Goal: Task Accomplishment & Management: Manage account settings

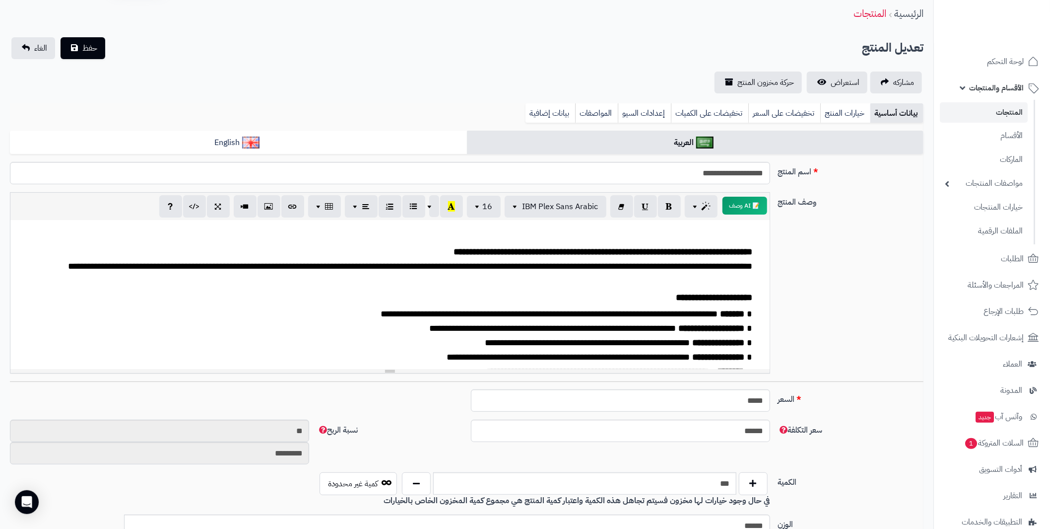
scroll to position [49, 0]
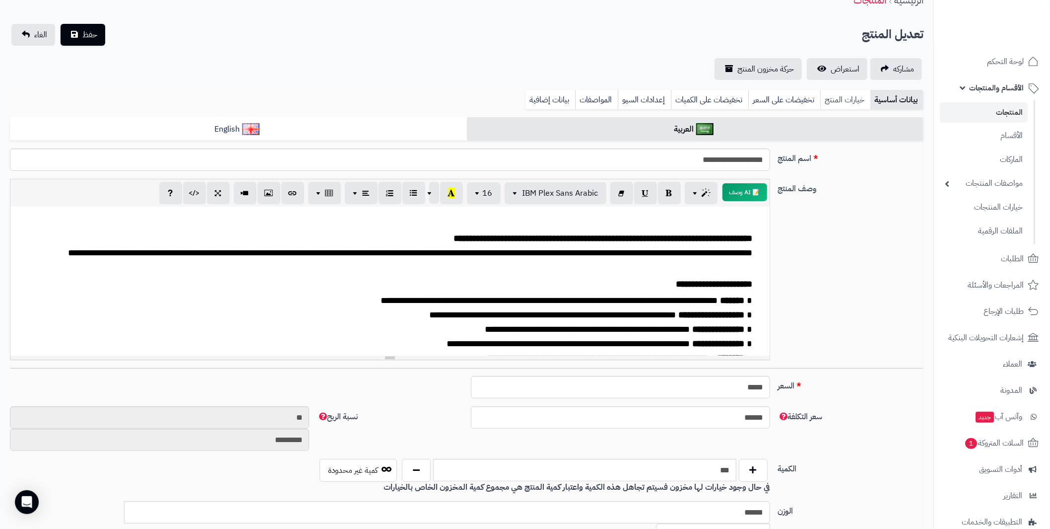
click at [838, 104] on link "خيارات المنتج" at bounding box center [846, 100] width 50 height 20
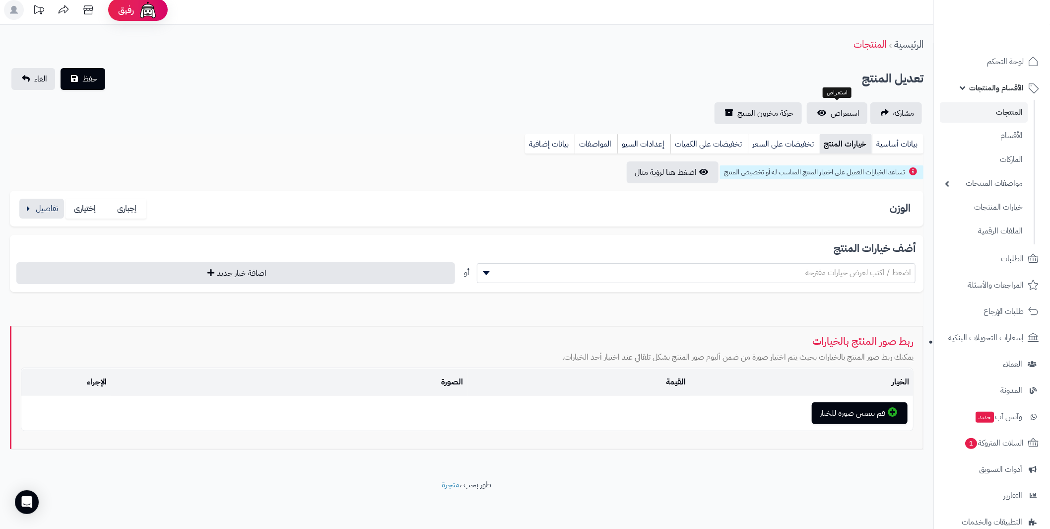
scroll to position [4, 0]
click at [34, 206] on button "button" at bounding box center [41, 209] width 45 height 20
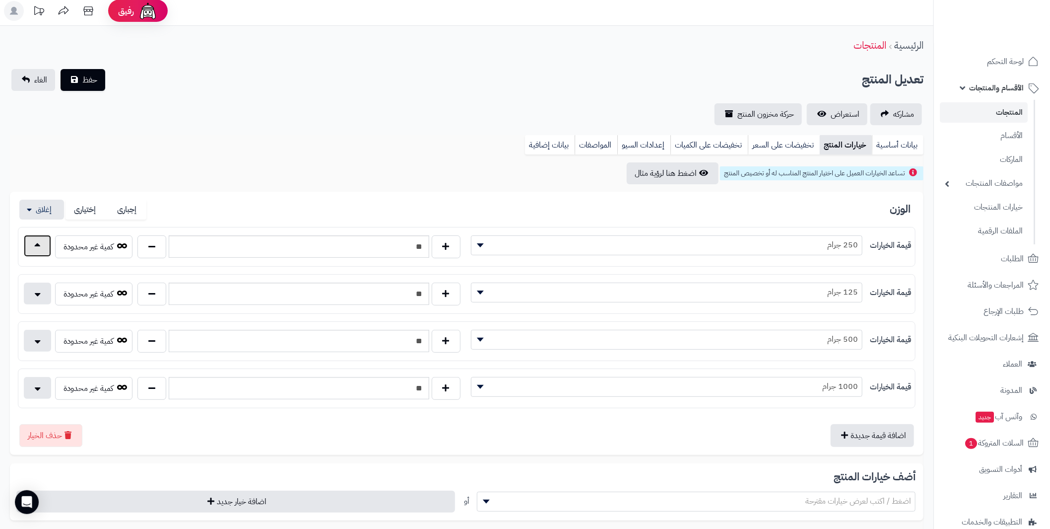
click at [39, 240] on button "button" at bounding box center [37, 246] width 27 height 22
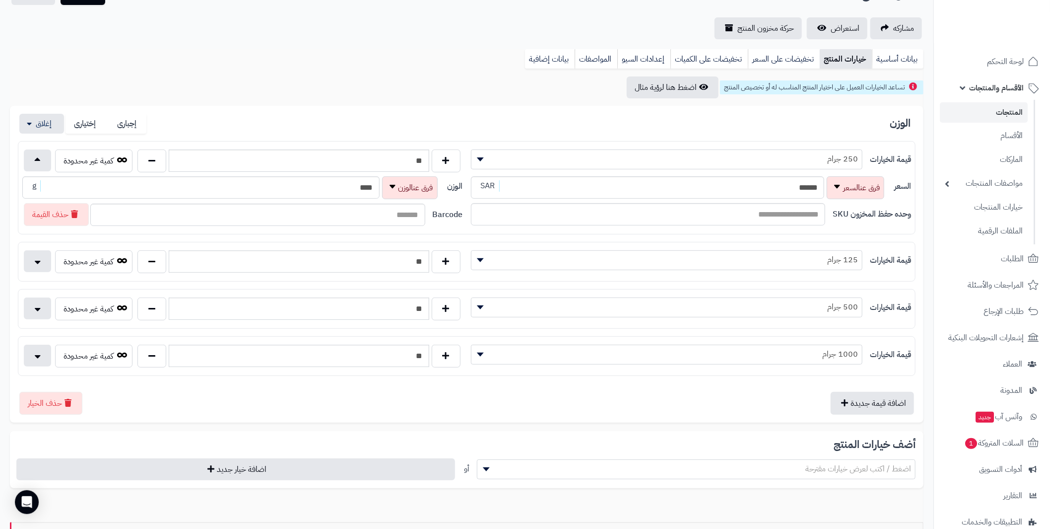
scroll to position [103, 0]
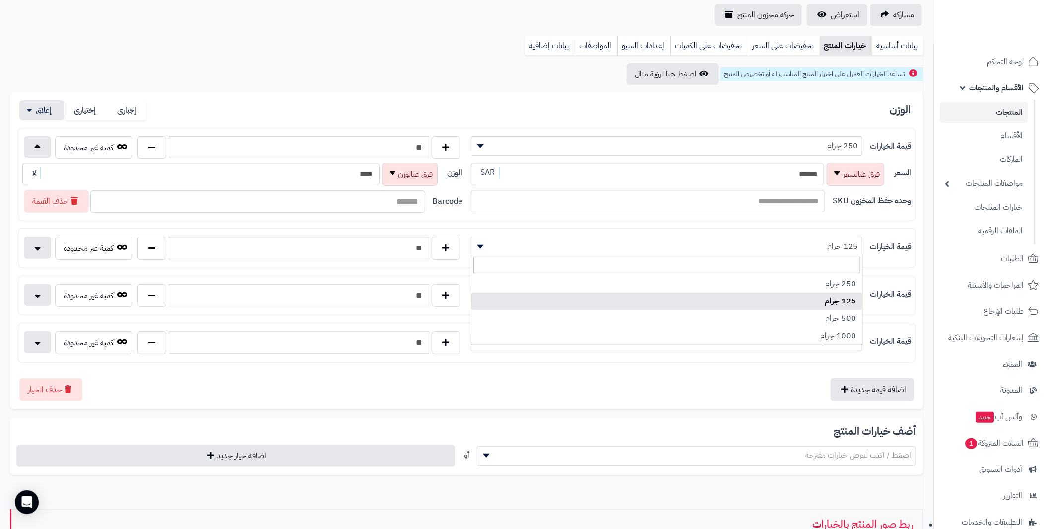
click at [695, 250] on span "125 جرام" at bounding box center [667, 246] width 391 height 15
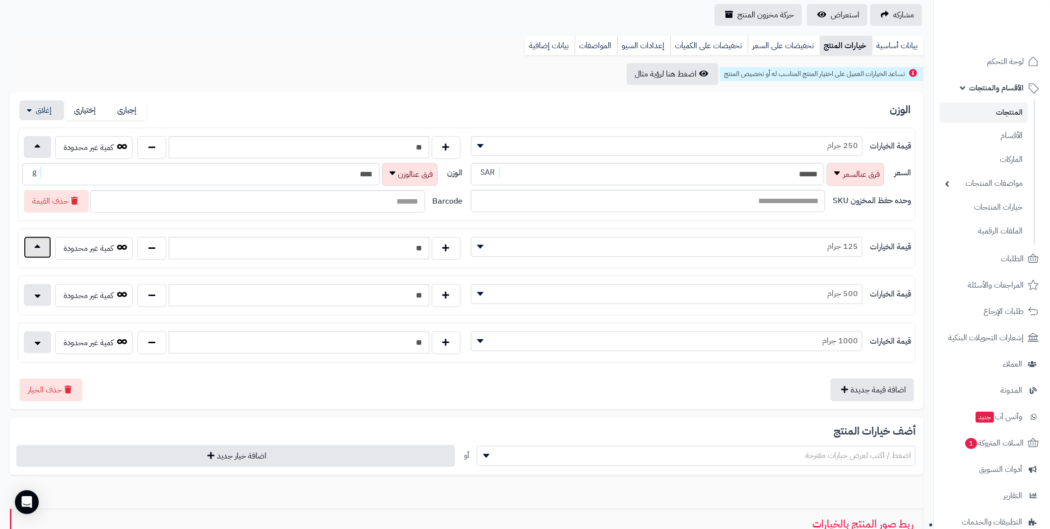
click at [36, 241] on button "button" at bounding box center [37, 247] width 27 height 22
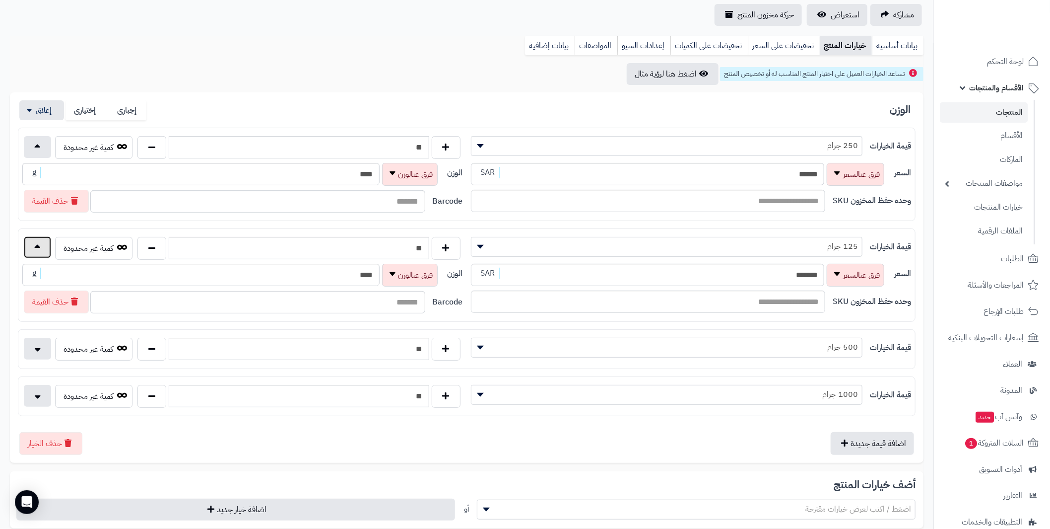
click at [40, 243] on button "button" at bounding box center [37, 247] width 27 height 22
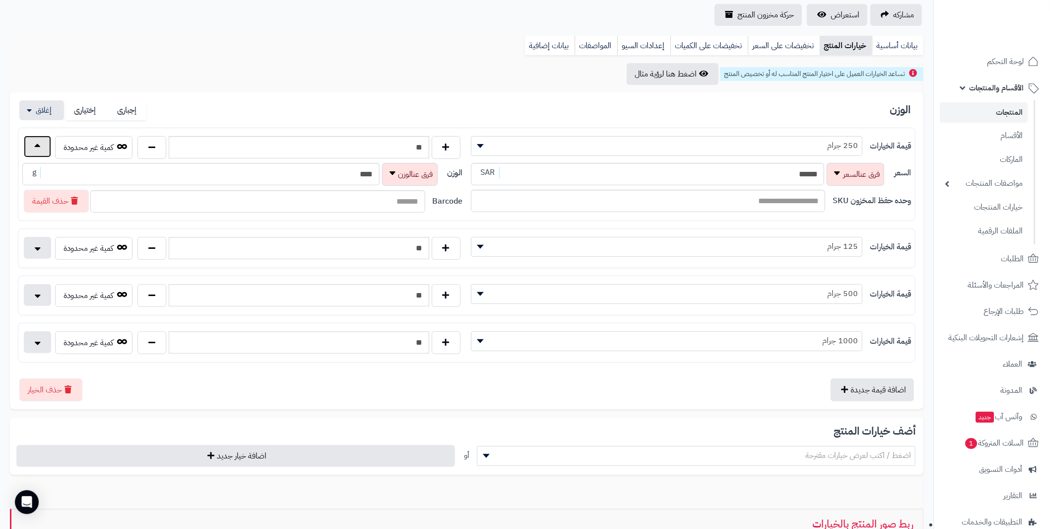
click at [38, 156] on button "button" at bounding box center [37, 147] width 27 height 22
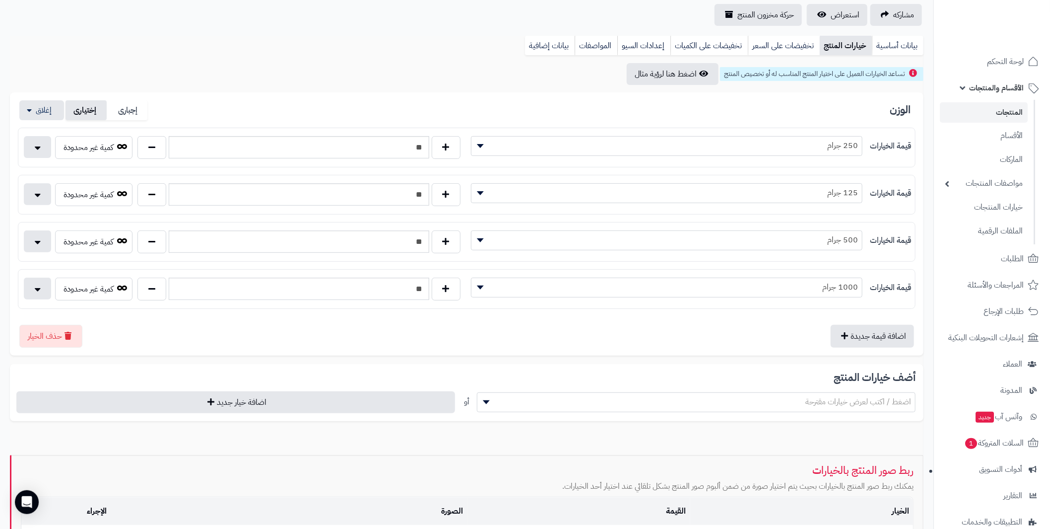
click at [85, 106] on label "إختيارى" at bounding box center [86, 110] width 41 height 20
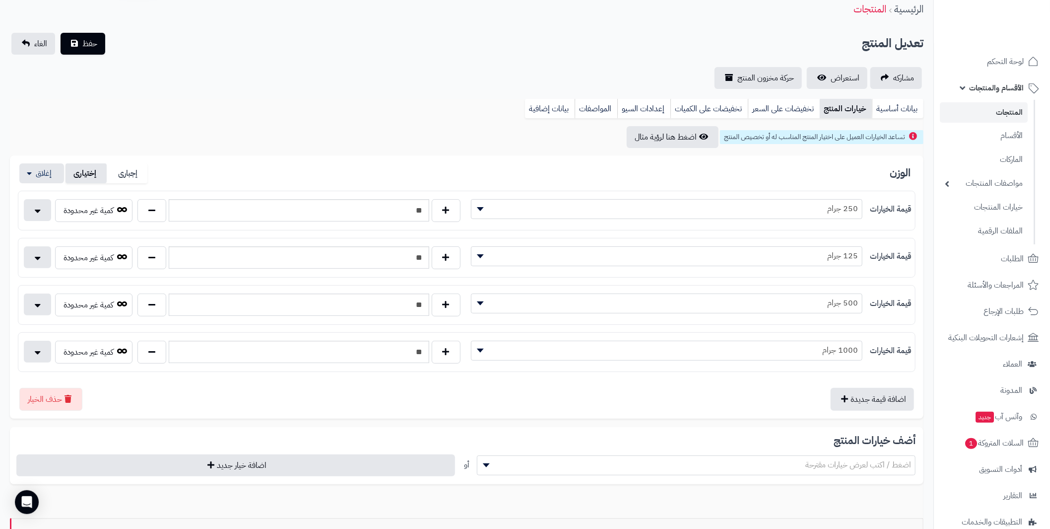
scroll to position [0, 0]
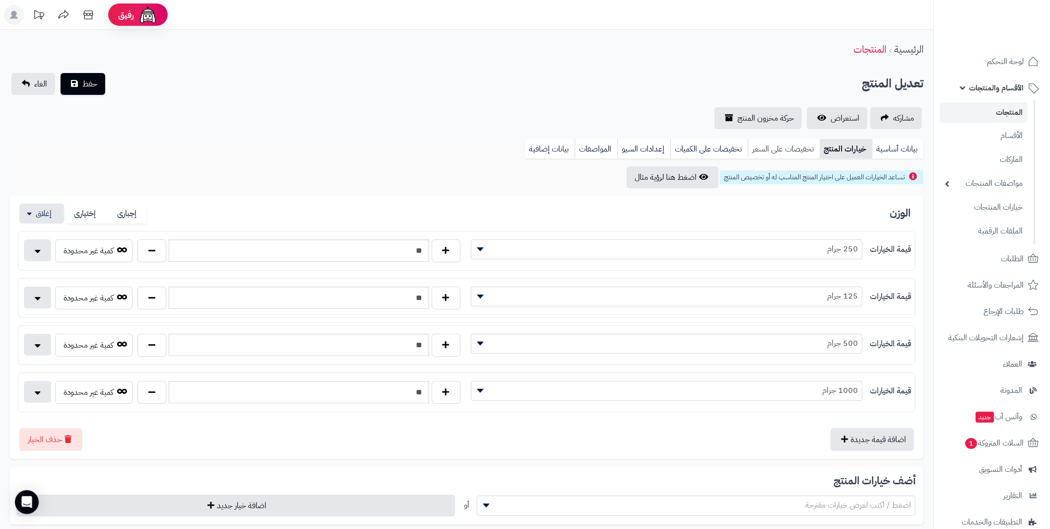
click at [786, 148] on link "تخفيضات على السعر" at bounding box center [784, 149] width 72 height 20
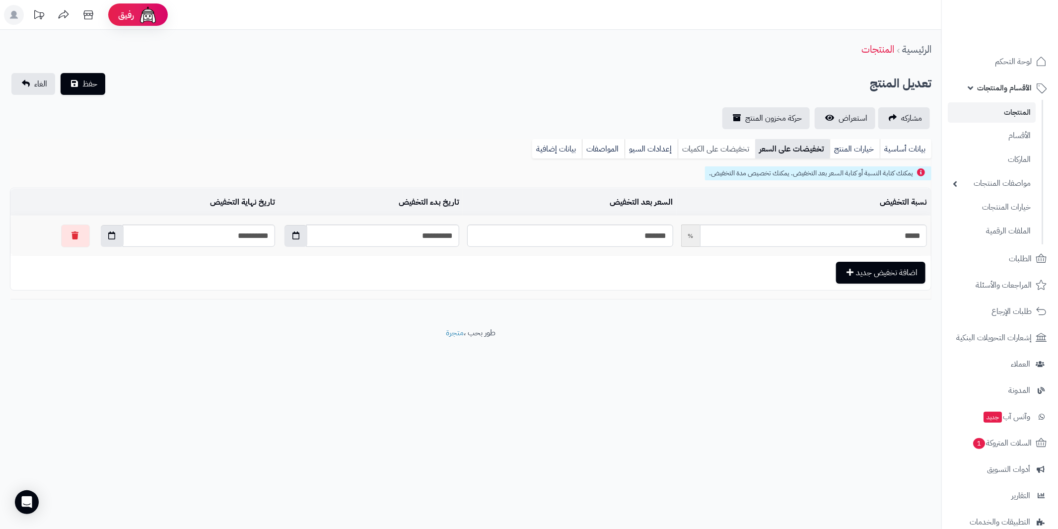
click at [687, 150] on link "تخفيضات على الكميات" at bounding box center [716, 149] width 77 height 20
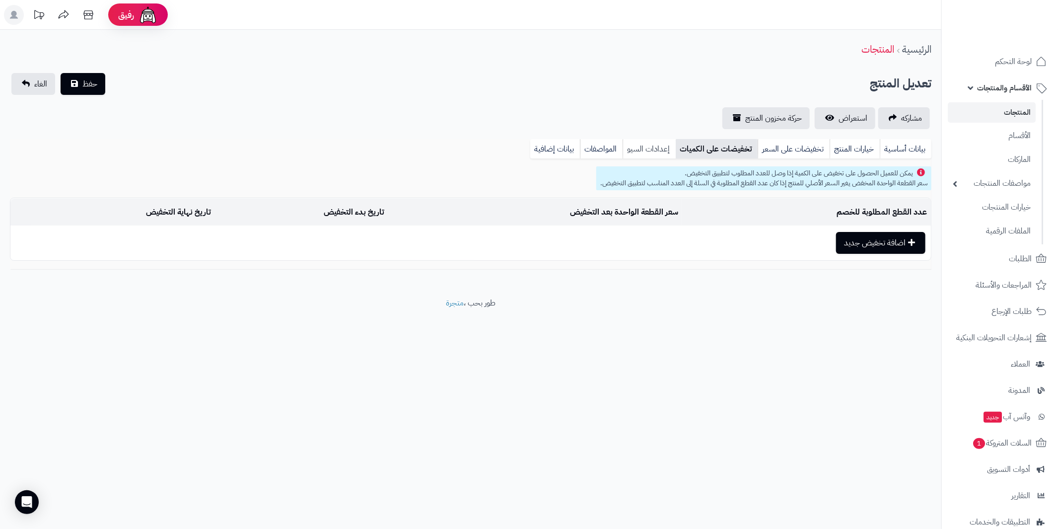
click at [643, 153] on link "إعدادات السيو" at bounding box center [648, 149] width 53 height 20
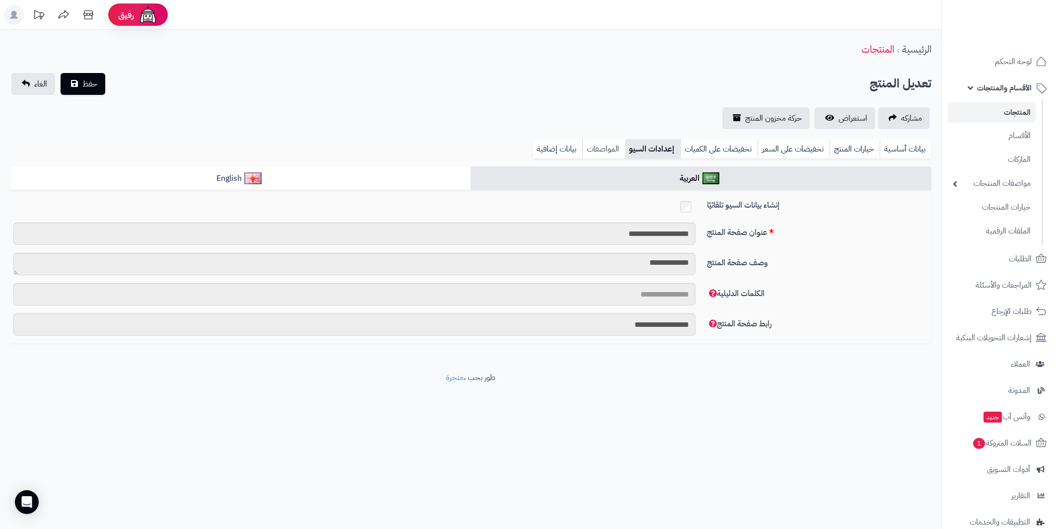
click at [598, 147] on link "المواصفات" at bounding box center [603, 149] width 43 height 20
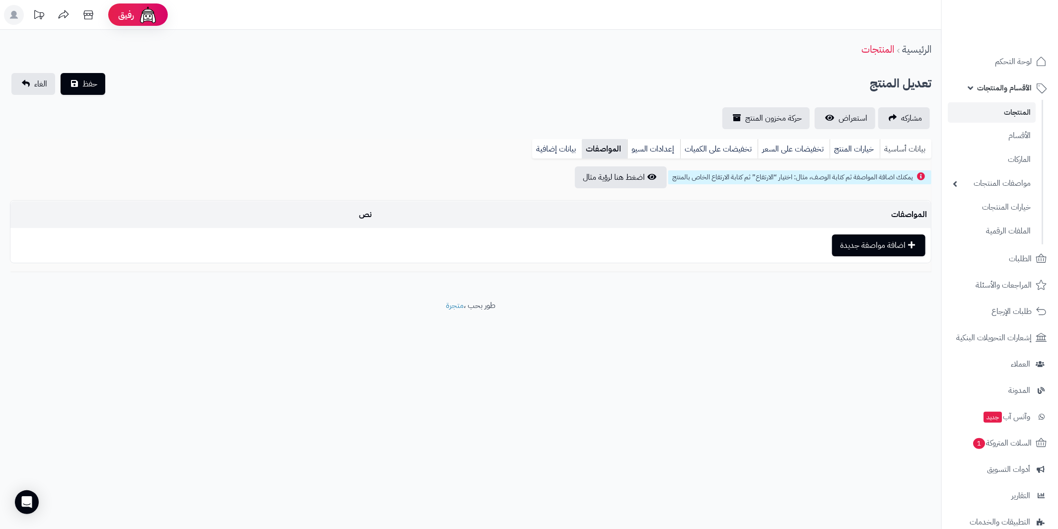
click at [908, 154] on link "بيانات أساسية" at bounding box center [906, 149] width 52 height 20
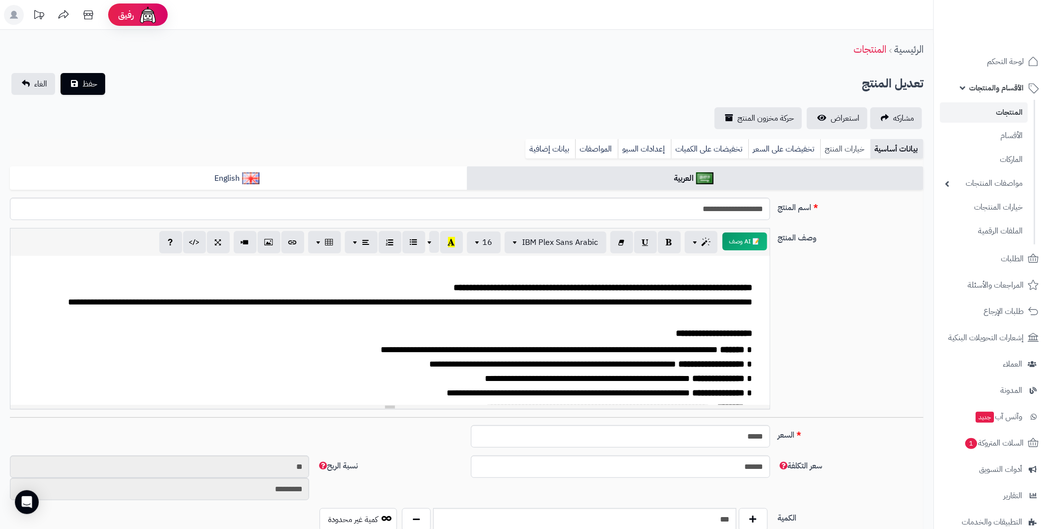
click at [849, 154] on link "خيارات المنتج" at bounding box center [846, 149] width 50 height 20
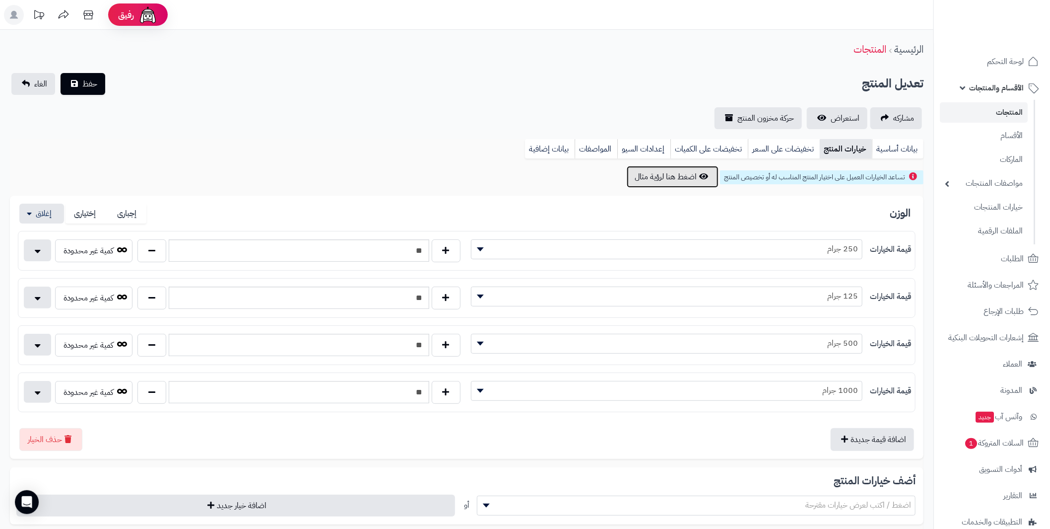
click at [689, 174] on button "اضغط هنا لرؤية مثال" at bounding box center [673, 177] width 92 height 22
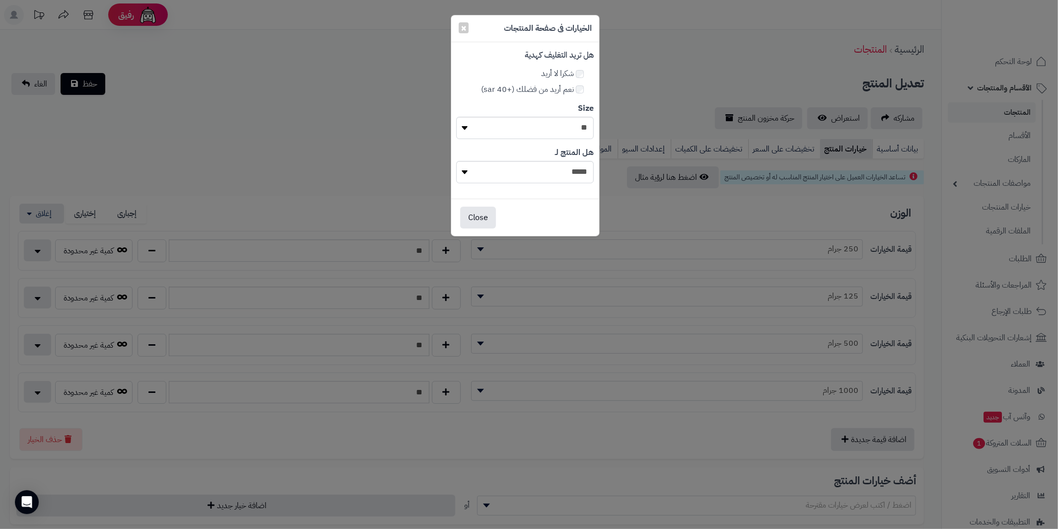
click at [648, 54] on div "× الخيارات فى صفحة المنتجات هل تريد التغليف كهدية شكرا لا أريد نعم أريد من فضلك…" at bounding box center [529, 264] width 1058 height 529
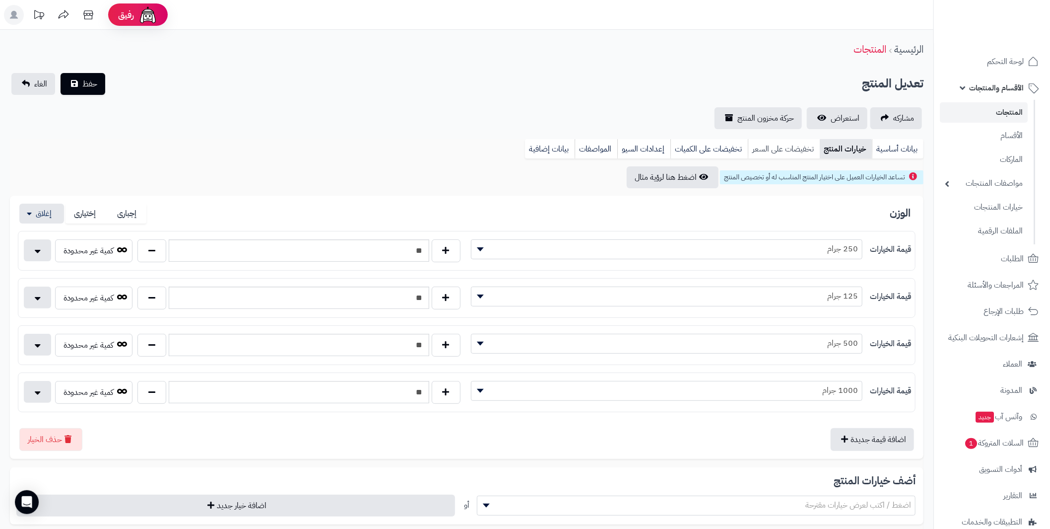
click at [786, 150] on link "تخفيضات على السعر" at bounding box center [784, 149] width 72 height 20
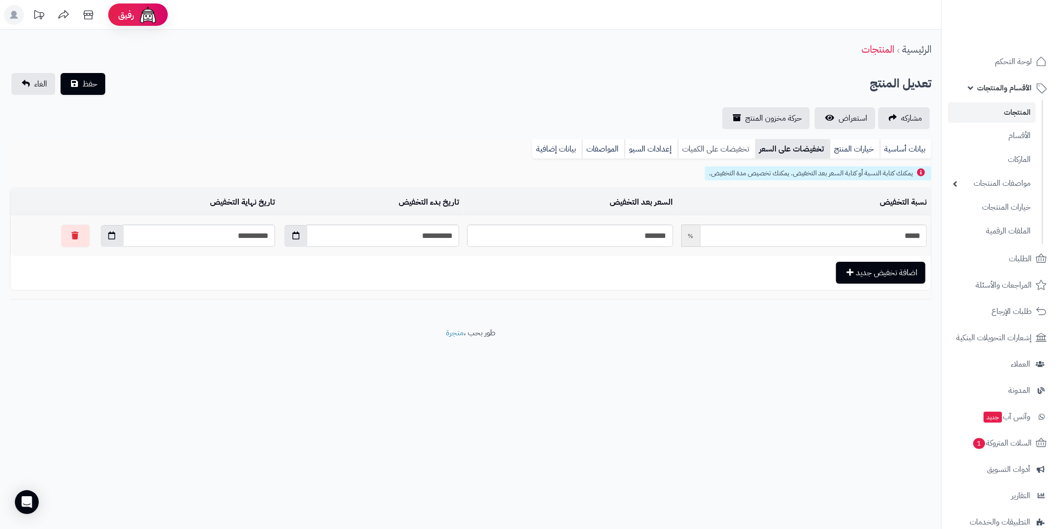
click at [728, 147] on link "تخفيضات على الكميات" at bounding box center [716, 149] width 77 height 20
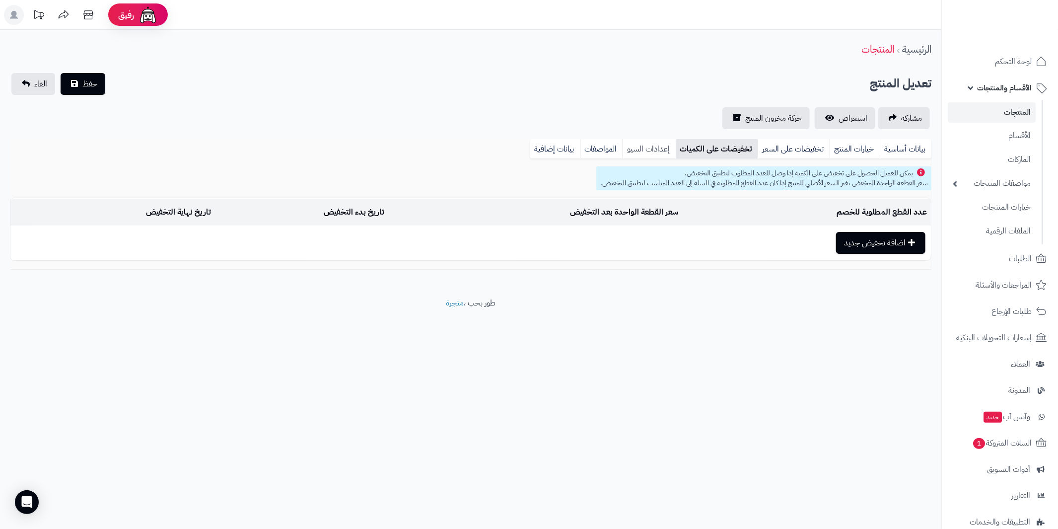
click at [649, 142] on link "إعدادات السيو" at bounding box center [648, 149] width 53 height 20
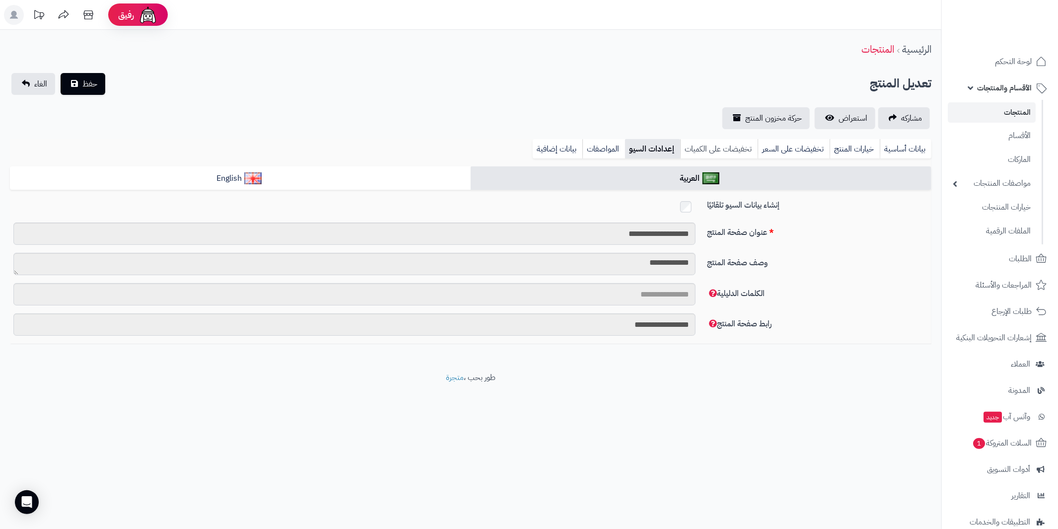
click at [711, 148] on link "تخفيضات على الكميات" at bounding box center [718, 149] width 77 height 20
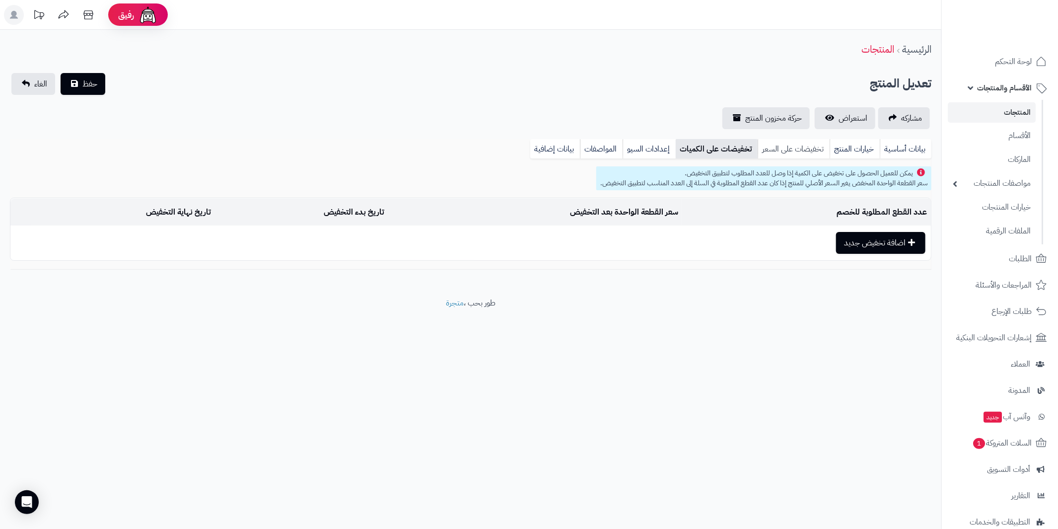
click at [772, 148] on link "تخفيضات على السعر" at bounding box center [793, 149] width 72 height 20
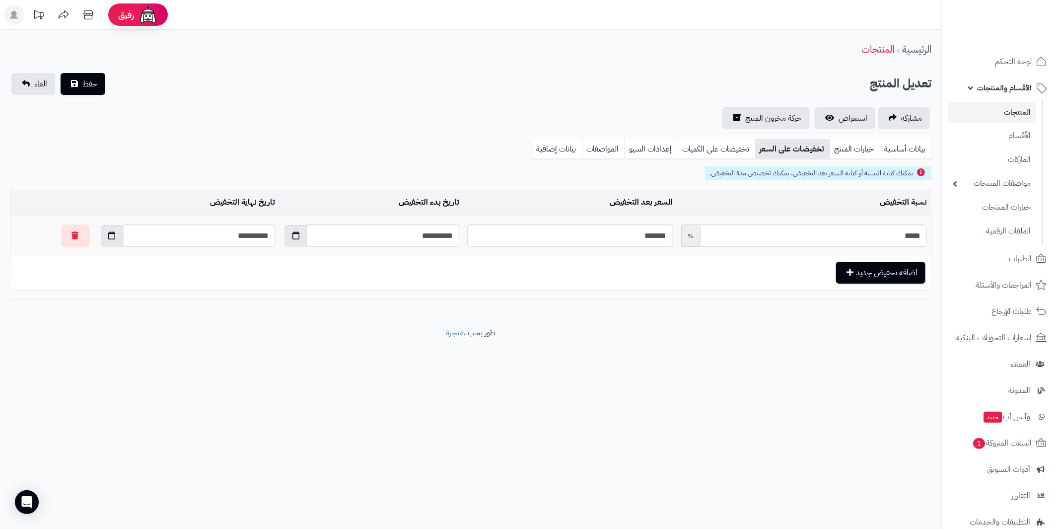
click at [849, 158] on div "بيانات أساسية خيارات المنتج تخفيضات على السعر تخفيضات على الكميات إعدادات السيو…" at bounding box center [470, 152] width 921 height 27
click at [850, 146] on link "خيارات المنتج" at bounding box center [854, 149] width 50 height 20
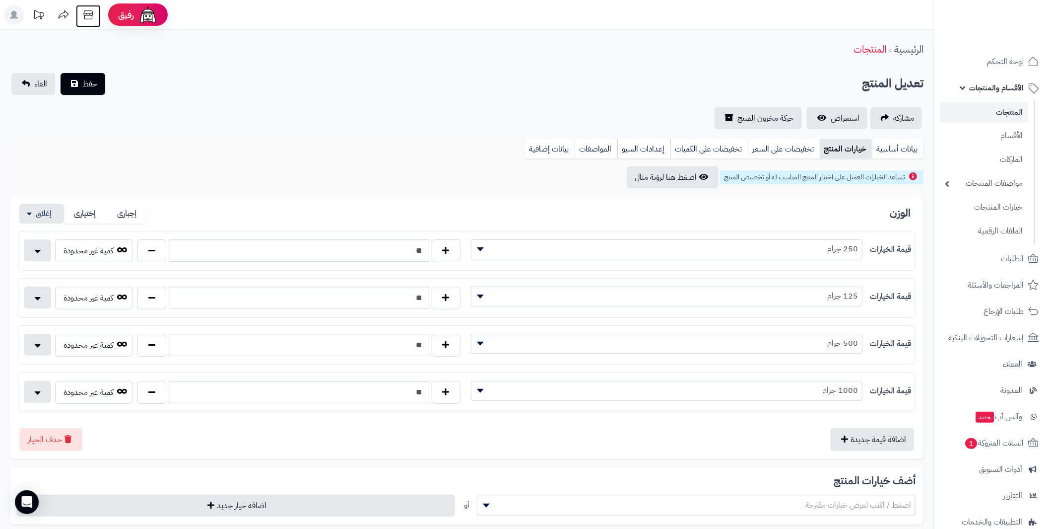
click at [84, 13] on icon at bounding box center [88, 15] width 20 height 20
click at [131, 213] on label "إجبارى" at bounding box center [127, 214] width 41 height 20
click at [36, 247] on button "button" at bounding box center [37, 250] width 27 height 22
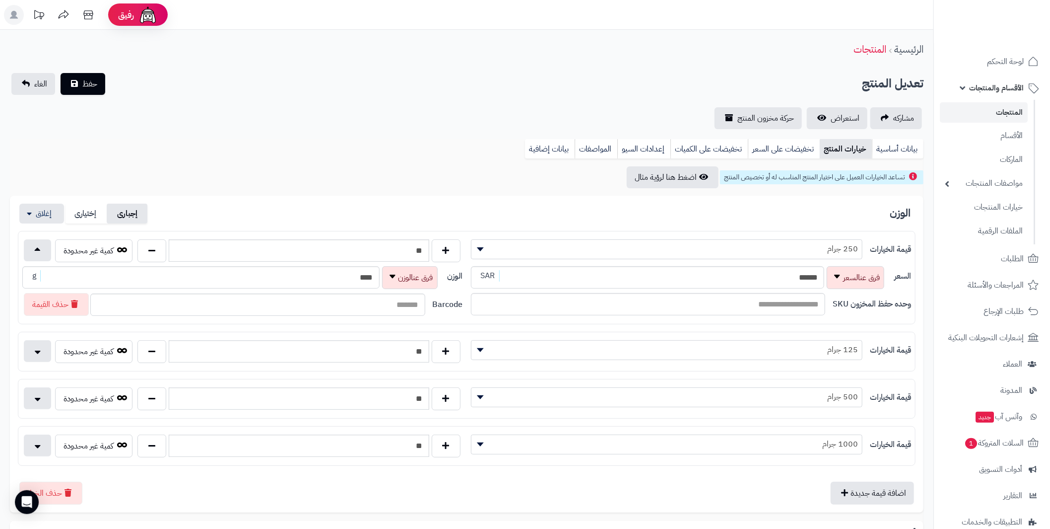
click at [126, 212] on label "إجبارى" at bounding box center [127, 214] width 41 height 20
click at [88, 214] on label "إختيارى" at bounding box center [86, 214] width 41 height 20
click at [119, 209] on label "إجبارى" at bounding box center [127, 214] width 41 height 20
click at [83, 211] on label "إختيارى" at bounding box center [86, 214] width 41 height 20
click at [126, 209] on label "إجبارى" at bounding box center [127, 214] width 41 height 20
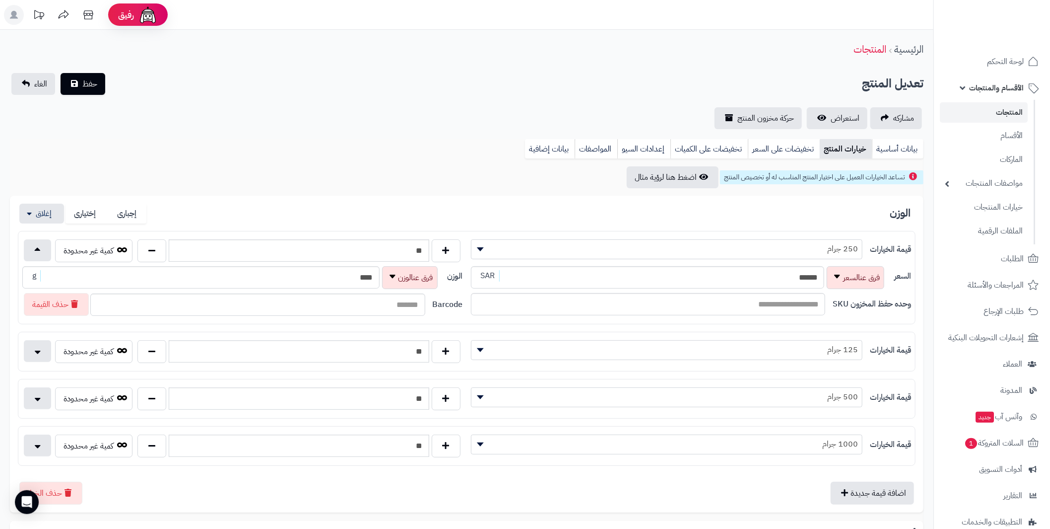
click at [228, 167] on div "تساعد الخيارات العميل على اختيار المنتج المناسب له أو تخصيص المنتج اضغط هنا لرؤ…" at bounding box center [467, 177] width 914 height 22
click at [891, 146] on link "بيانات أساسية" at bounding box center [898, 149] width 52 height 20
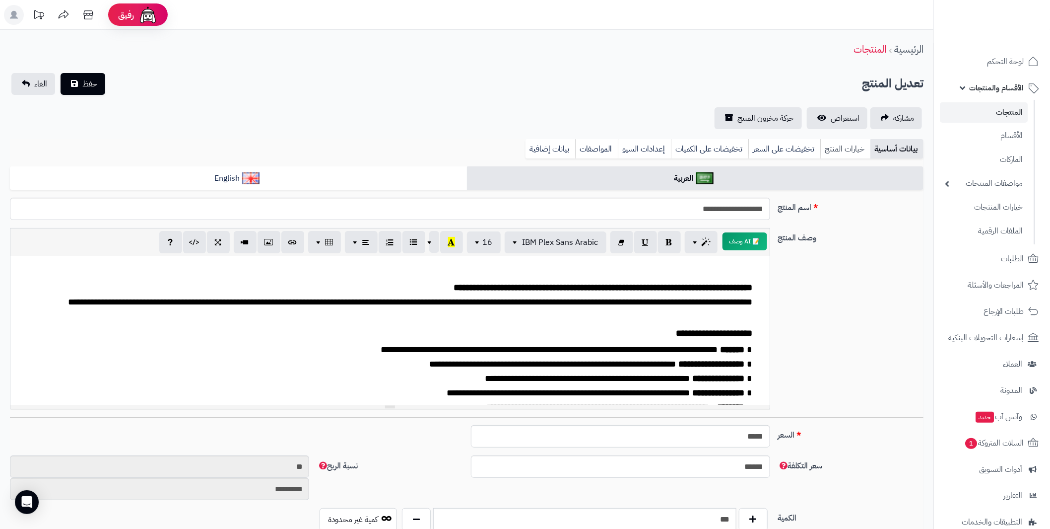
click at [834, 150] on link "خيارات المنتج" at bounding box center [846, 149] width 50 height 20
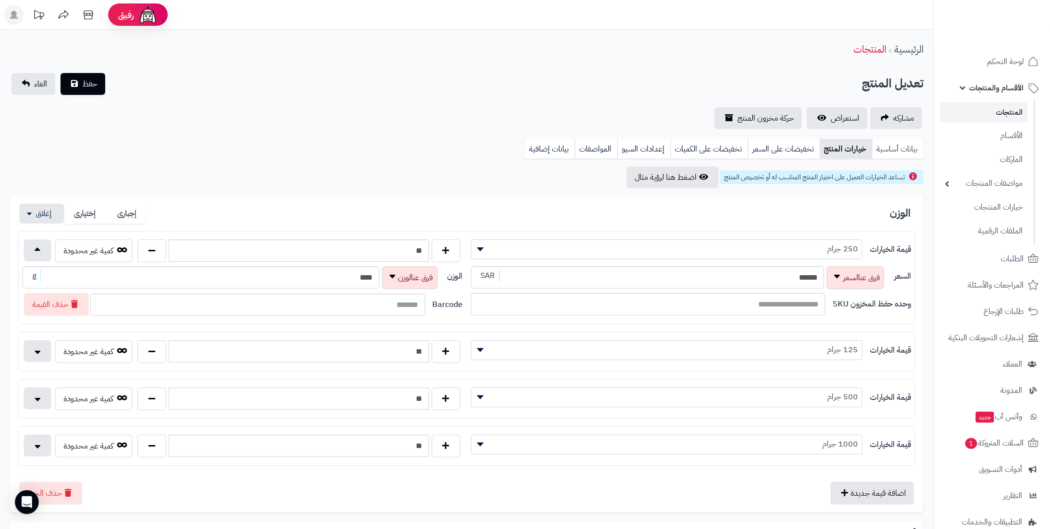
click at [891, 143] on link "بيانات أساسية" at bounding box center [898, 149] width 52 height 20
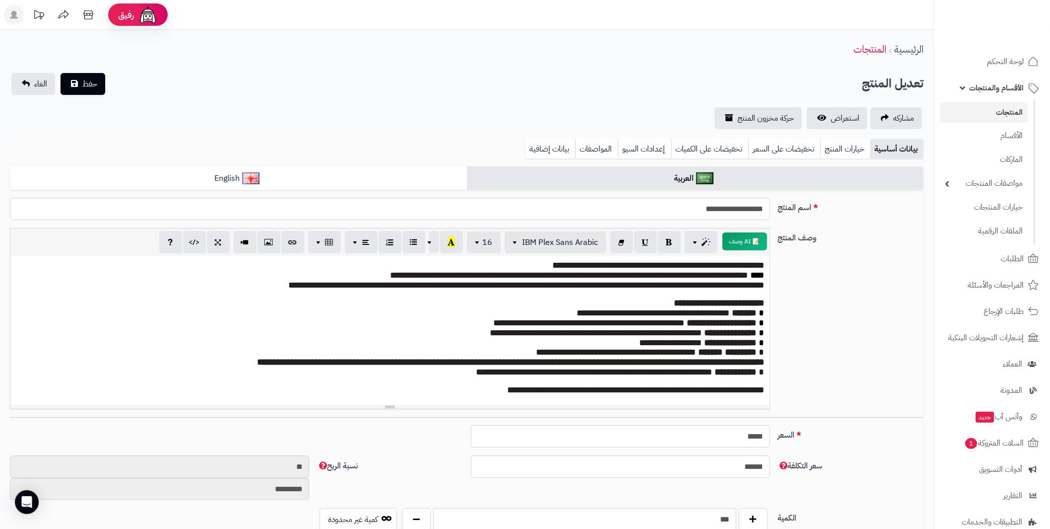
scroll to position [19, 0]
